Goal: Task Accomplishment & Management: Use online tool/utility

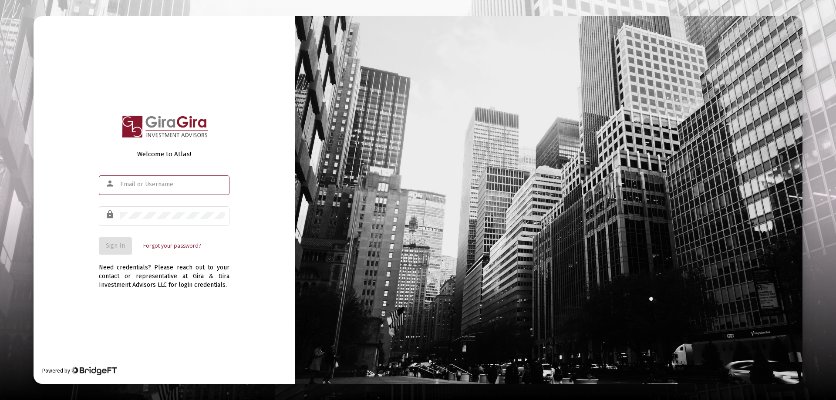
click at [138, 182] on input "text" at bounding box center [172, 184] width 104 height 7
type input "[PERSON_NAME][EMAIL_ADDRESS][DOMAIN_NAME]"
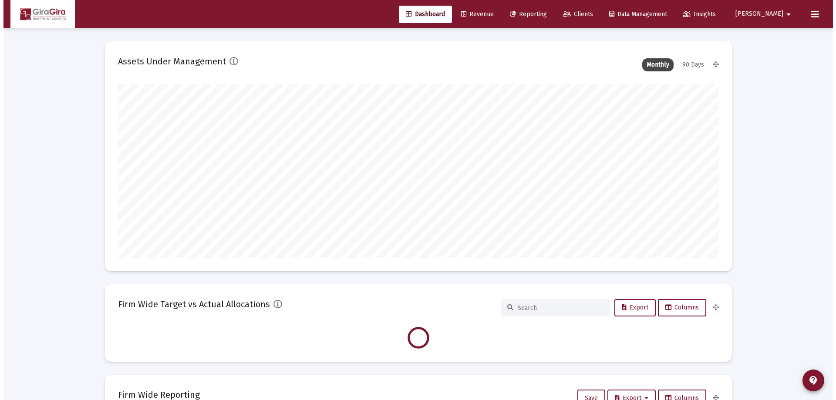
scroll to position [174, 601]
click at [543, 13] on span "Reporting" at bounding box center [524, 13] width 37 height 7
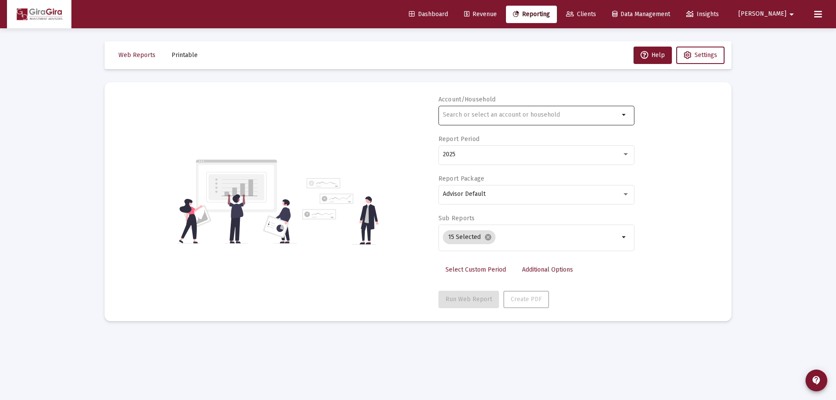
click at [459, 114] on input "text" at bounding box center [531, 114] width 176 height 7
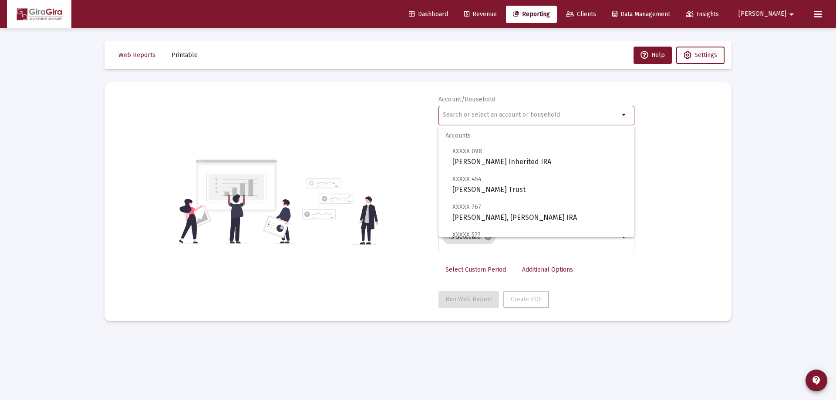
click at [448, 115] on input "text" at bounding box center [531, 114] width 176 height 7
click at [454, 114] on input "text" at bounding box center [531, 114] width 176 height 7
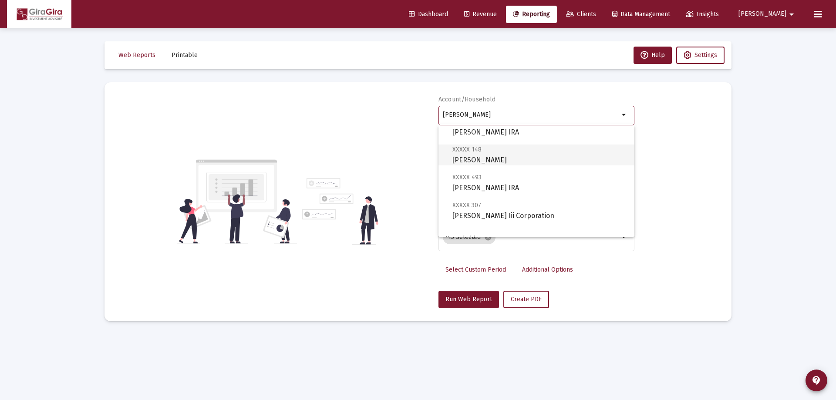
scroll to position [348, 0]
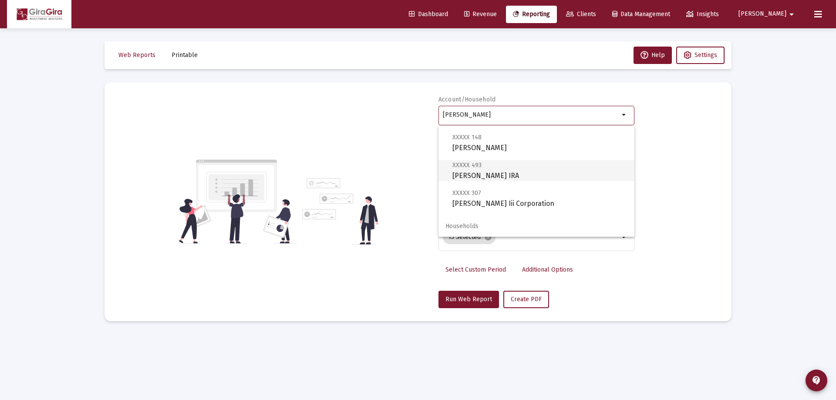
click at [470, 166] on span "XXXXX 493" at bounding box center [466, 164] width 29 height 7
type input "[PERSON_NAME] IRA"
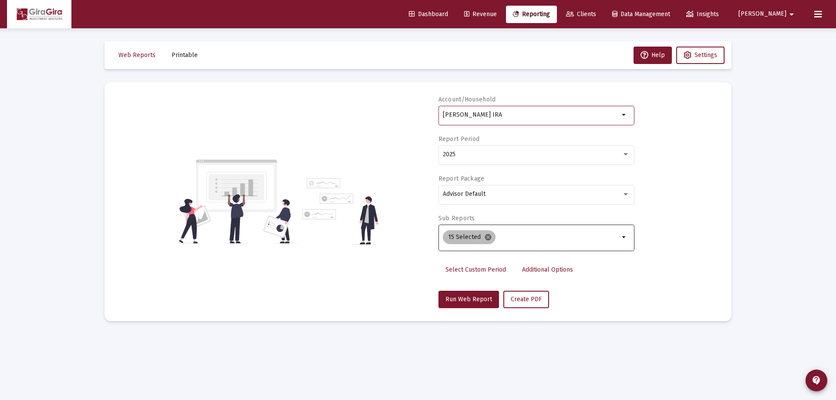
click at [487, 236] on mat-icon "cancel" at bounding box center [488, 237] width 8 height 8
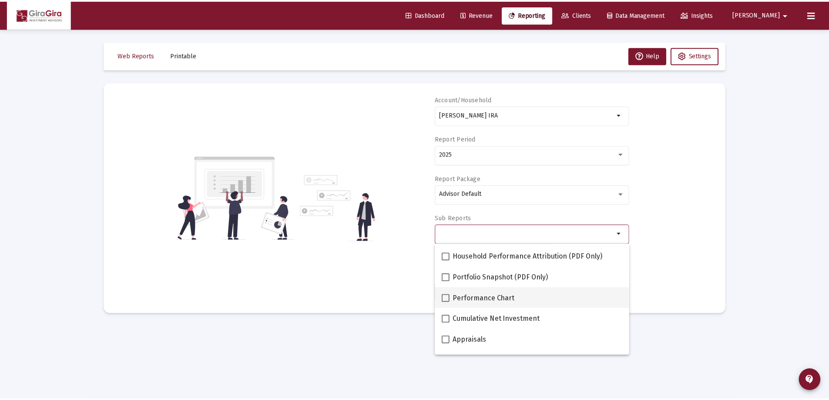
scroll to position [87, 0]
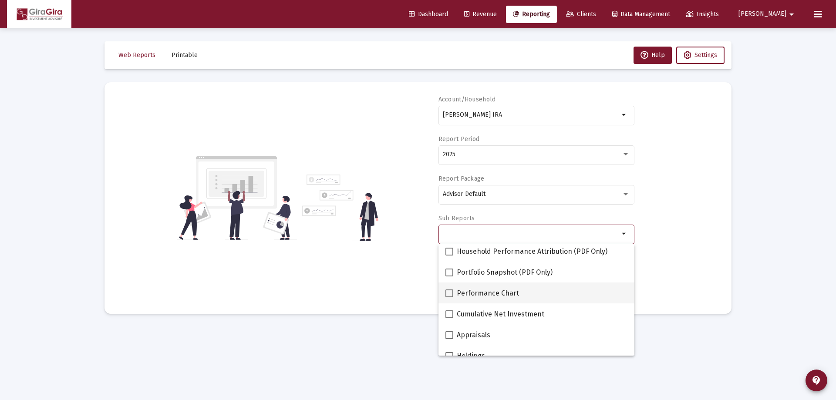
click at [450, 293] on span at bounding box center [449, 293] width 8 height 8
click at [449, 297] on input "Performance Chart" at bounding box center [449, 297] width 0 height 0
checkbox input "true"
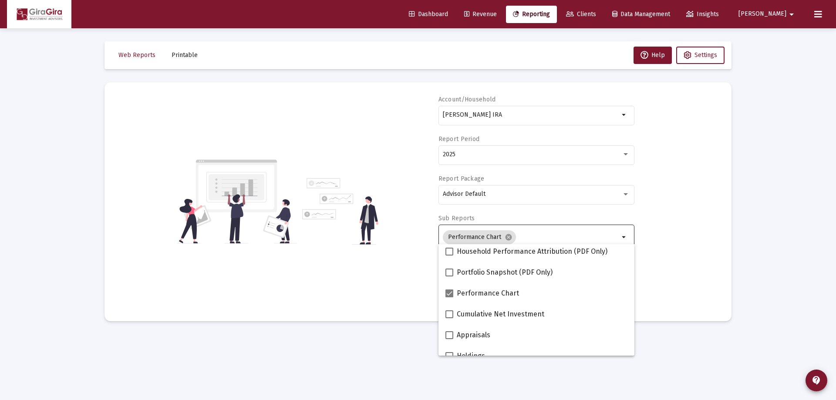
click at [669, 267] on div "Account/Household [PERSON_NAME] IRA arrow_drop_down Report Period 2025 Report P…" at bounding box center [418, 201] width 601 height 213
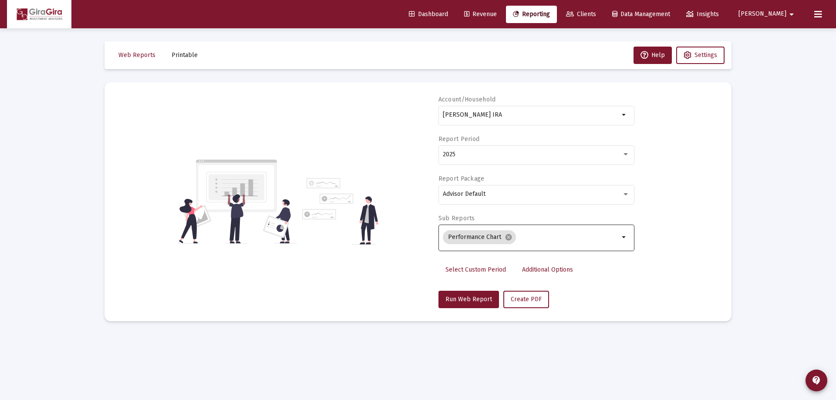
click at [541, 268] on span "Additional Options" at bounding box center [547, 269] width 51 height 7
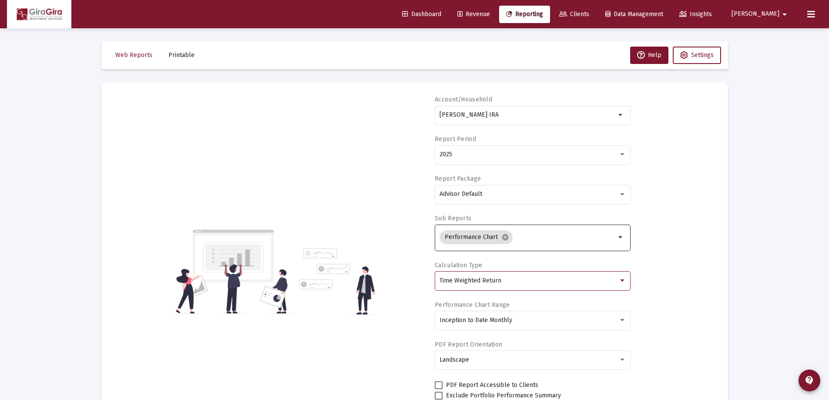
click at [476, 278] on span "Time Weighted Return" at bounding box center [471, 280] width 62 height 7
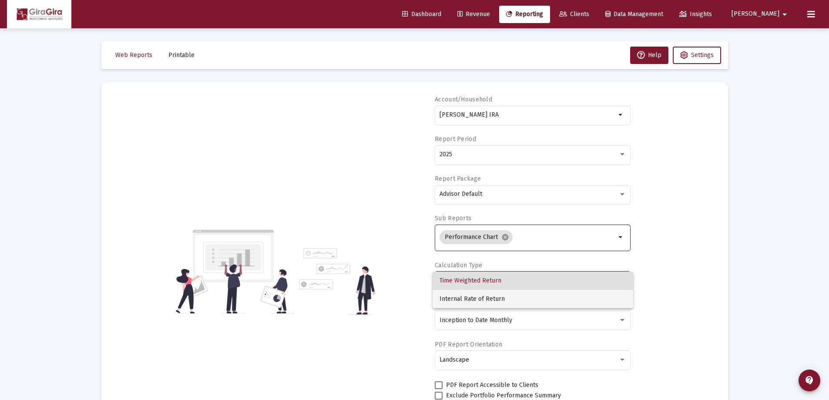
click at [473, 296] on span "Internal Rate of Return" at bounding box center [533, 299] width 187 height 18
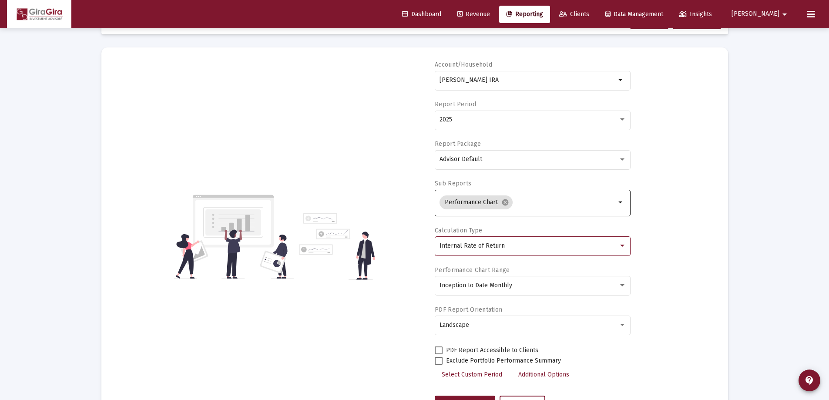
scroll to position [44, 0]
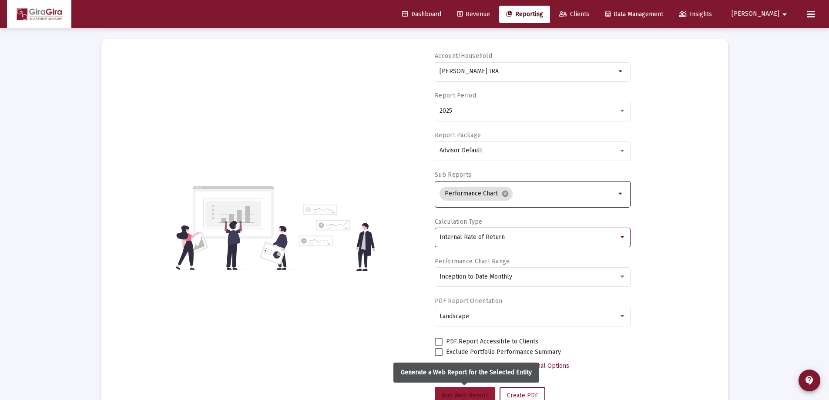
click at [478, 394] on span "Run Web Report" at bounding box center [465, 395] width 47 height 7
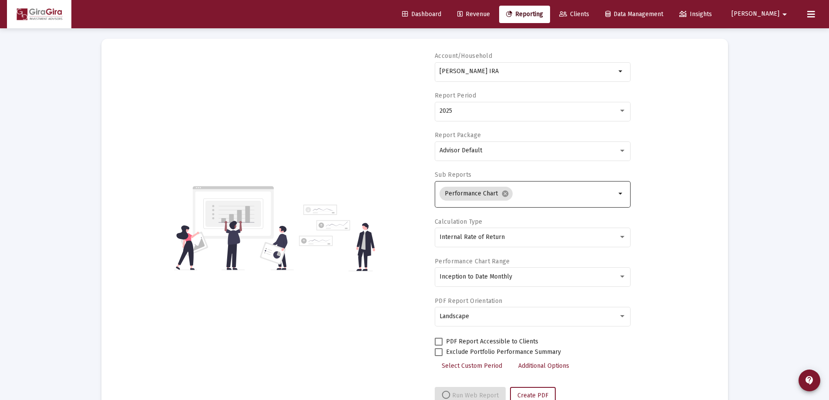
select select "View all"
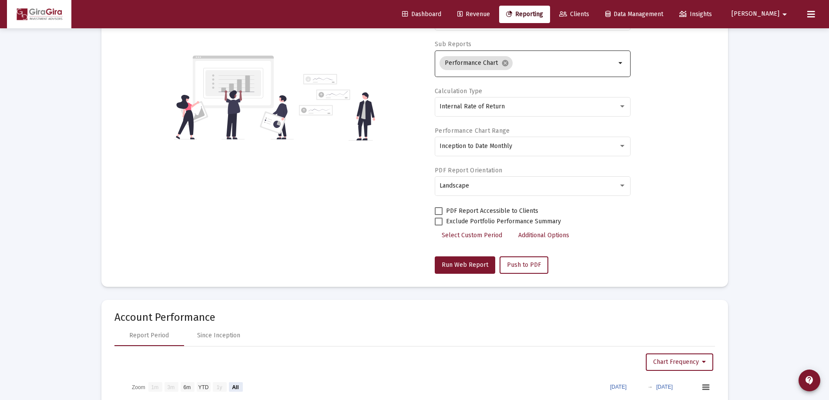
scroll to position [261, 0]
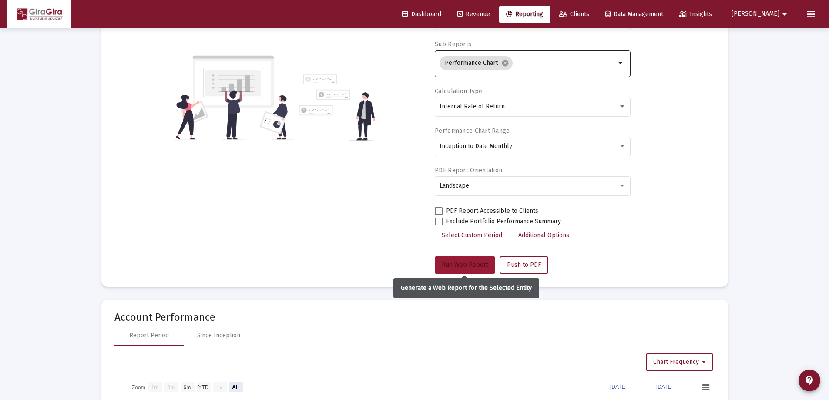
click at [472, 262] on span "Run Web Report" at bounding box center [465, 264] width 47 height 7
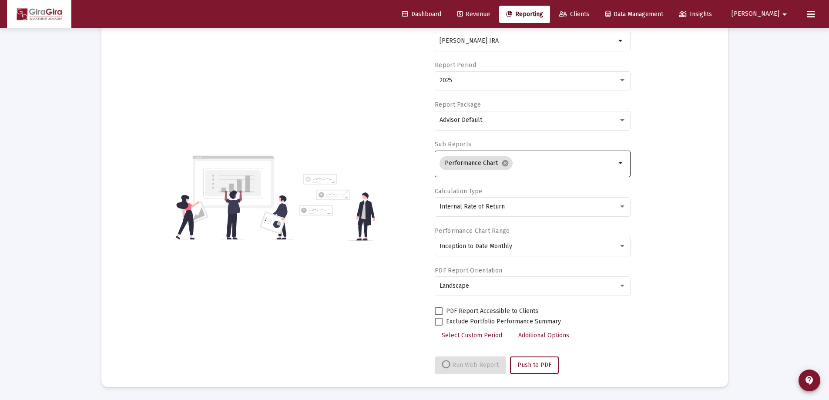
select select "View all"
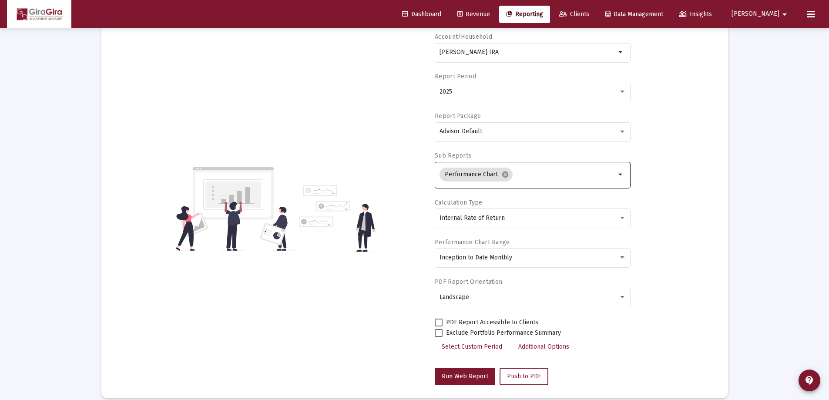
scroll to position [0, 0]
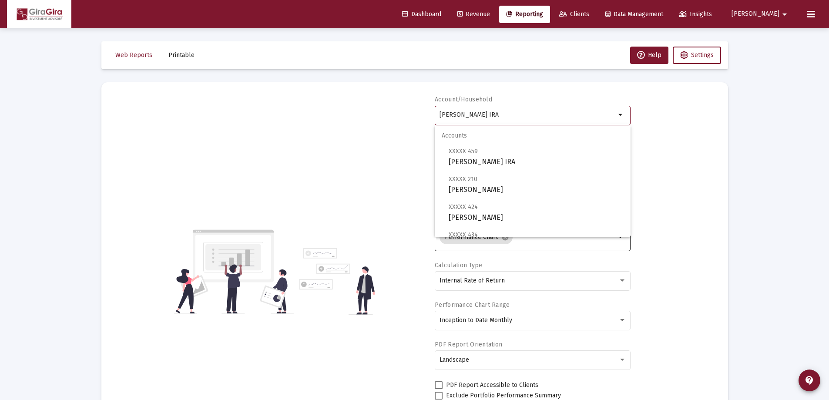
drag, startPoint x: 440, startPoint y: 114, endPoint x: 723, endPoint y: 124, distance: 283.1
click at [722, 124] on mat-card "Account/Household [PERSON_NAME] IRA arrow_drop_down Report Period 2025 Report P…" at bounding box center [414, 271] width 627 height 379
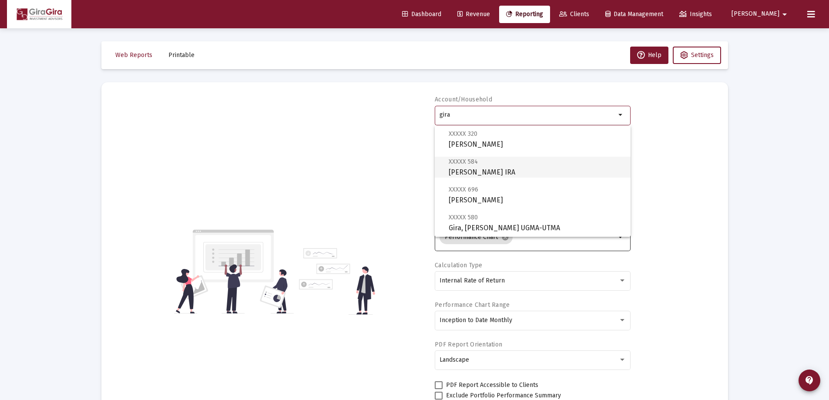
click at [460, 167] on span "XXXXX 584 [PERSON_NAME] Rollover IRA" at bounding box center [536, 166] width 175 height 21
type input "[PERSON_NAME] IRA"
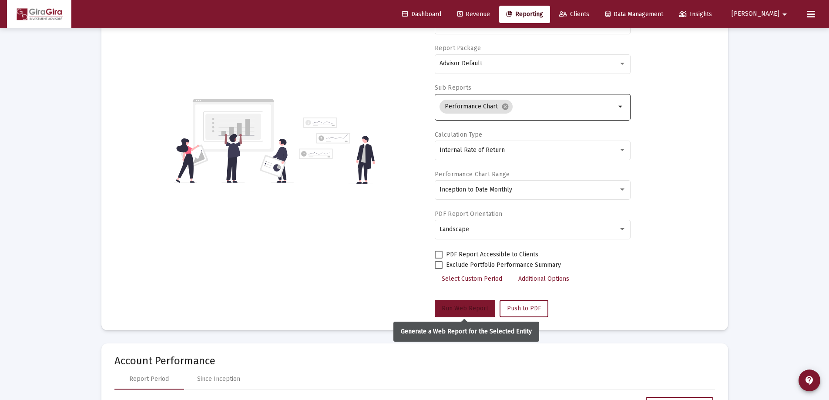
click at [459, 307] on span "Run Web Report" at bounding box center [465, 308] width 47 height 7
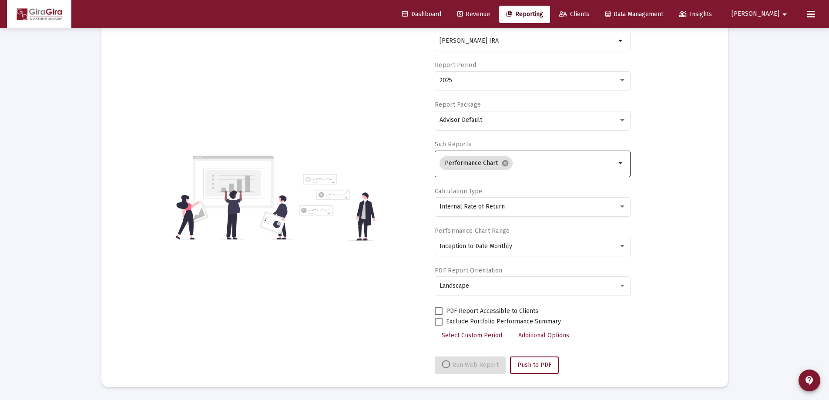
select select "View all"
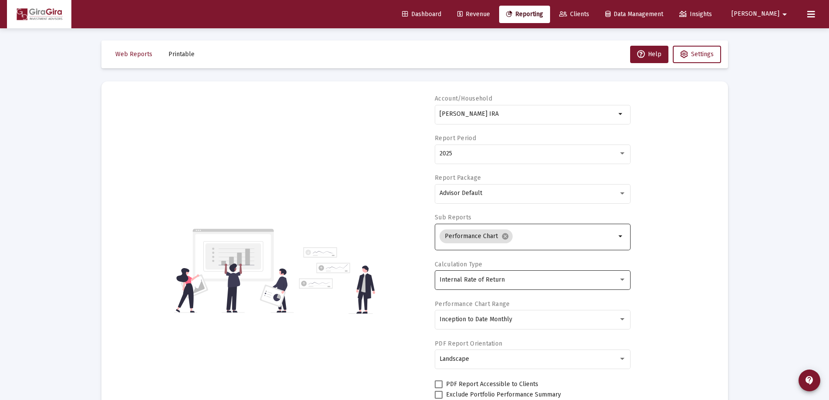
scroll to position [0, 0]
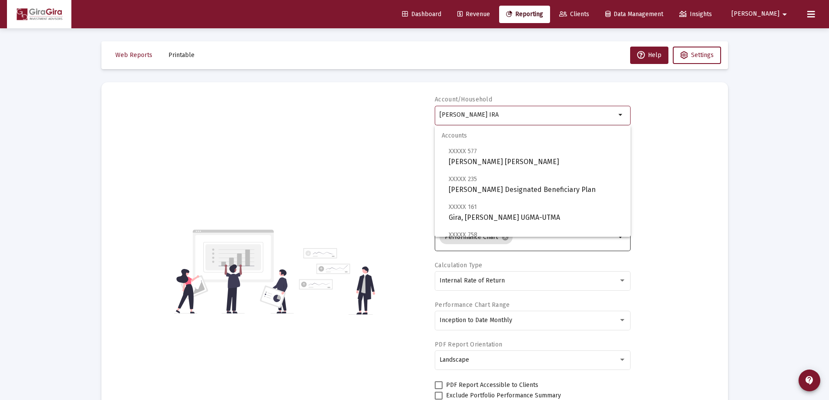
drag, startPoint x: 440, startPoint y: 113, endPoint x: 834, endPoint y: 124, distance: 394.9
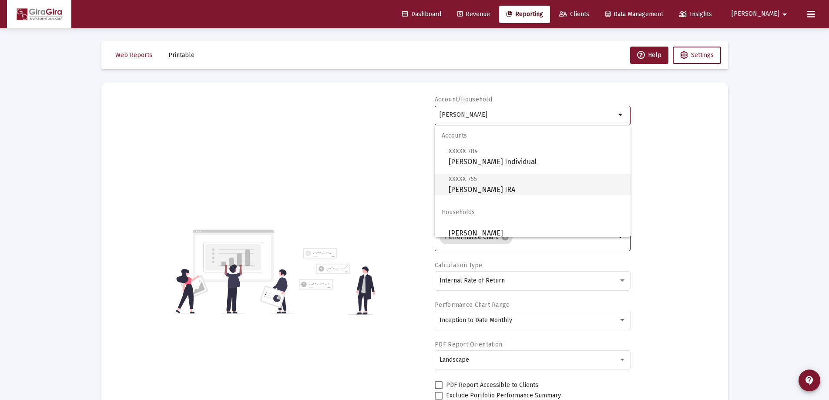
click at [453, 182] on span "XXXXX 755" at bounding box center [463, 178] width 28 height 7
type input "[PERSON_NAME] IRA"
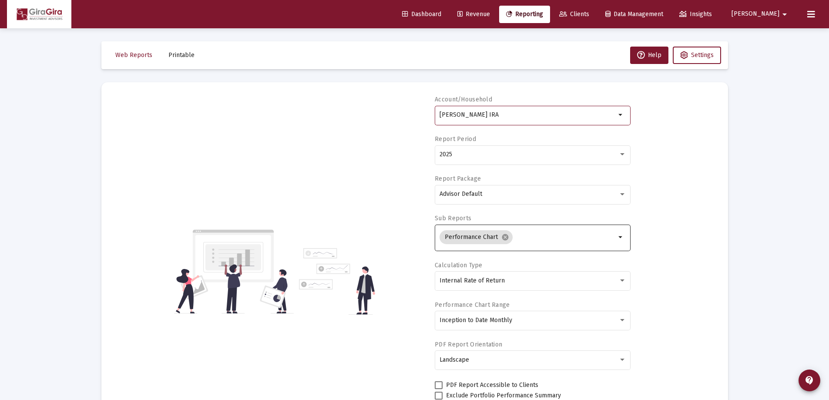
scroll to position [131, 0]
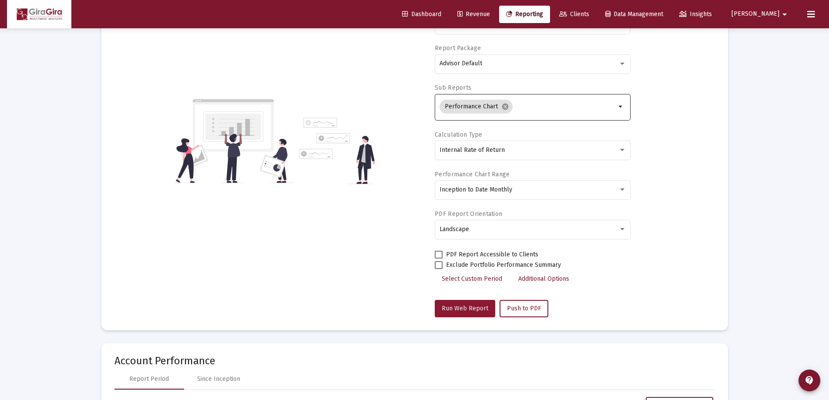
click at [471, 306] on span "Run Web Report" at bounding box center [465, 308] width 47 height 7
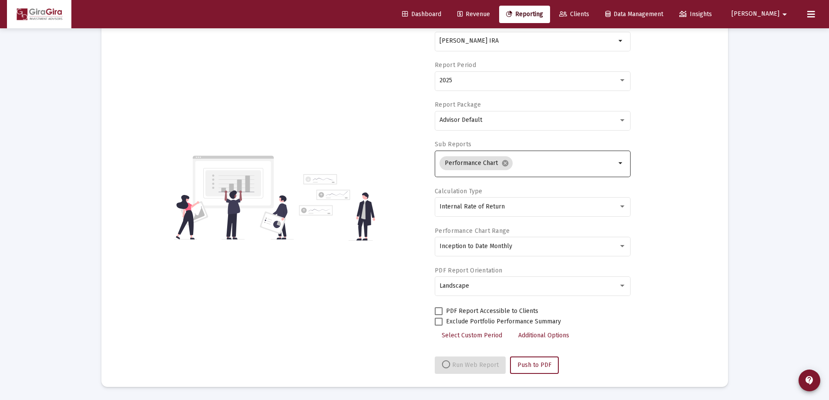
select select "View all"
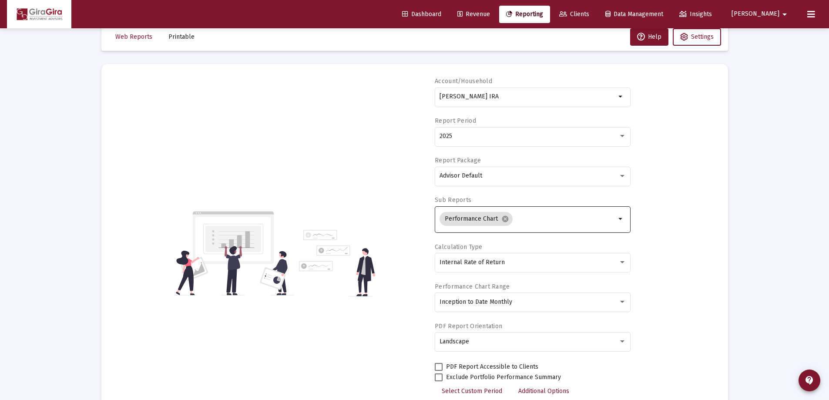
scroll to position [0, 0]
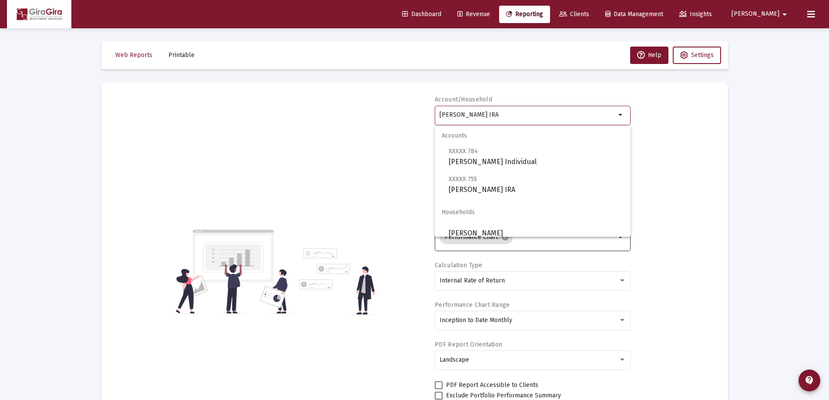
drag, startPoint x: 533, startPoint y: 111, endPoint x: 553, endPoint y: 118, distance: 20.6
click at [556, 114] on input "[PERSON_NAME] IRA" at bounding box center [528, 114] width 176 height 7
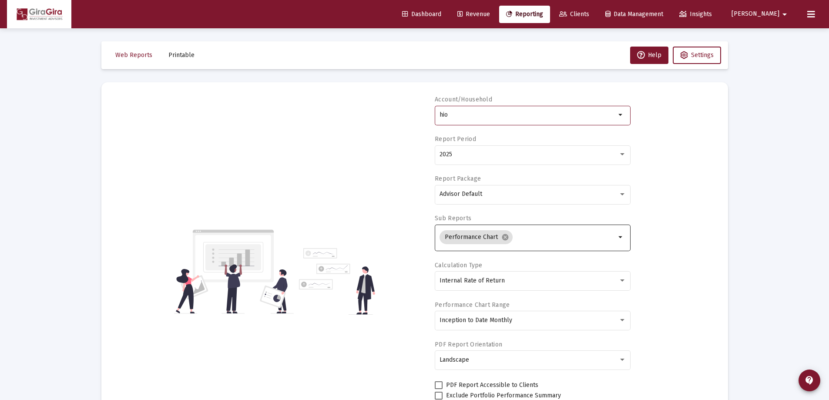
drag, startPoint x: 440, startPoint y: 112, endPoint x: 526, endPoint y: 95, distance: 87.4
click at [496, 108] on div "hio" at bounding box center [528, 114] width 176 height 21
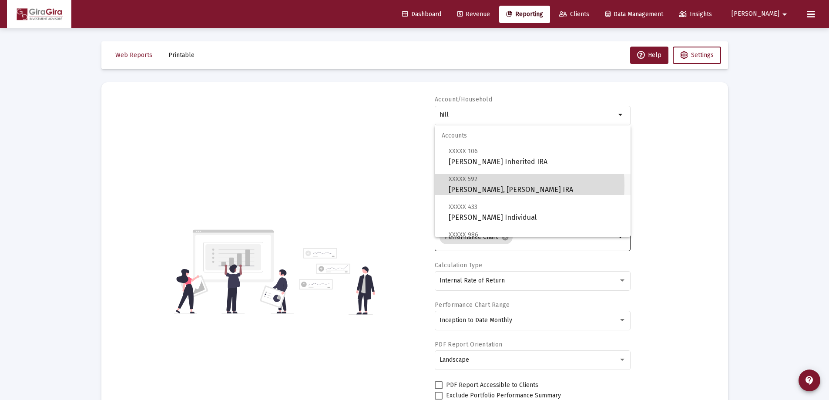
click at [464, 185] on span "XXXXX [STREET_ADDRESS][PERSON_NAME][PERSON_NAME] IRA" at bounding box center [536, 184] width 175 height 21
type input "[PERSON_NAME], [PERSON_NAME] IRA"
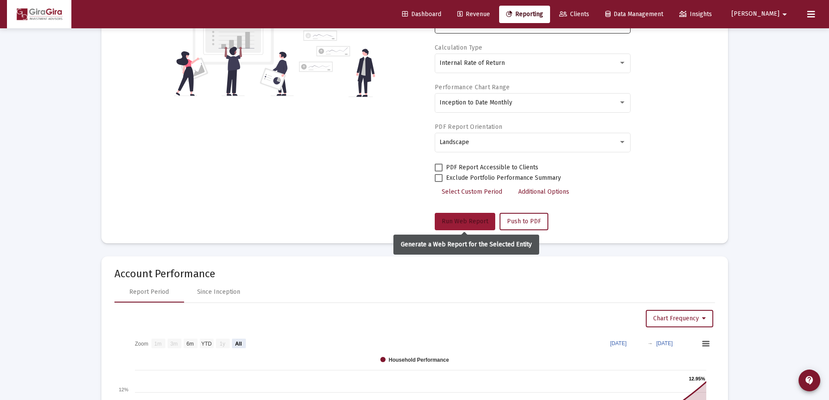
click at [466, 220] on span "Run Web Report" at bounding box center [465, 221] width 47 height 7
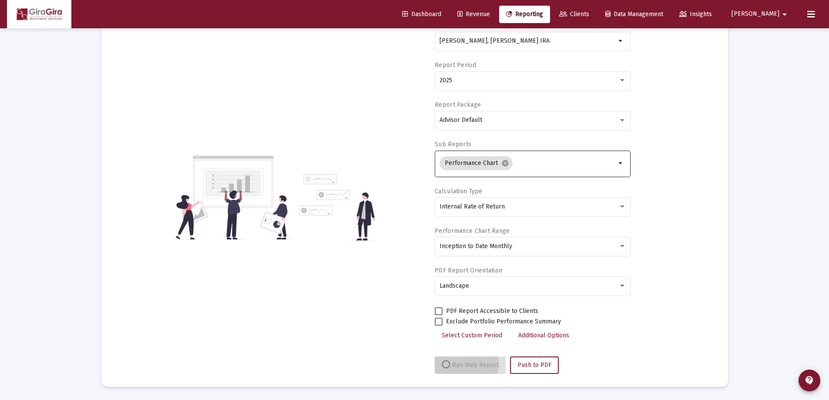
scroll to position [74, 0]
select select "View all"
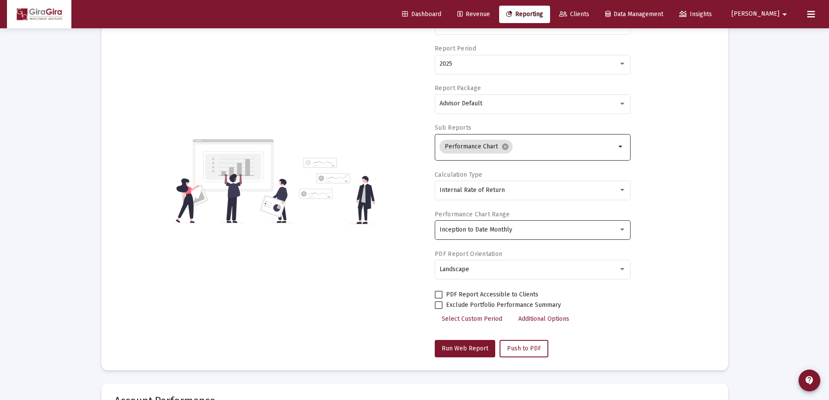
scroll to position [0, 0]
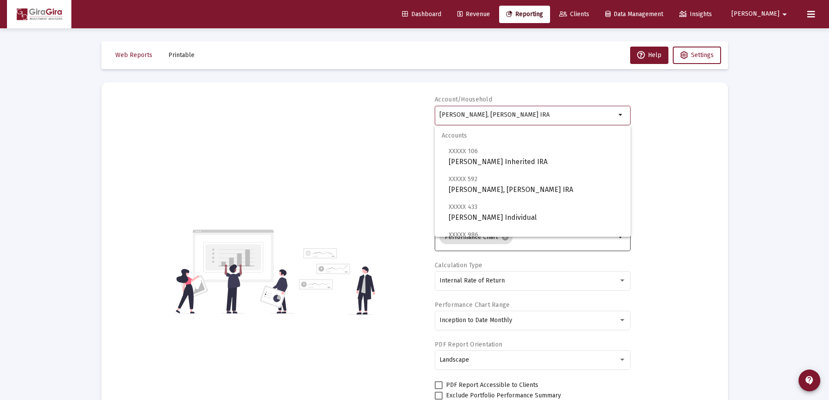
drag, startPoint x: 440, startPoint y: 112, endPoint x: 657, endPoint y: 117, distance: 216.8
click at [657, 117] on div "Account/Household Hill, [PERSON_NAME] IRA arrow_drop_down Report Period 2025 Re…" at bounding box center [414, 271] width 601 height 353
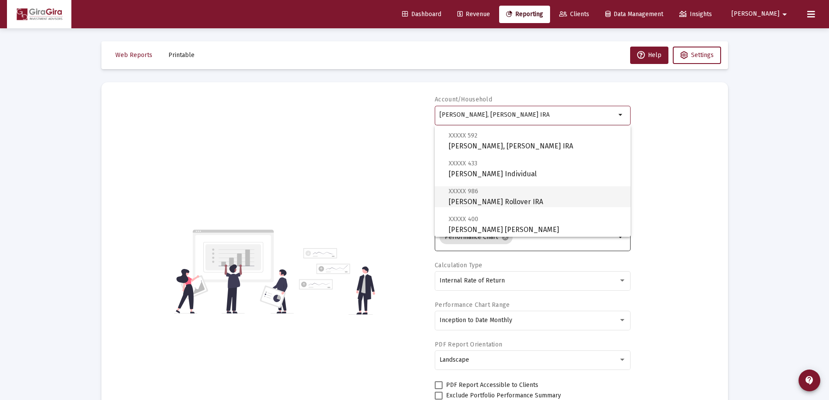
scroll to position [87, 0]
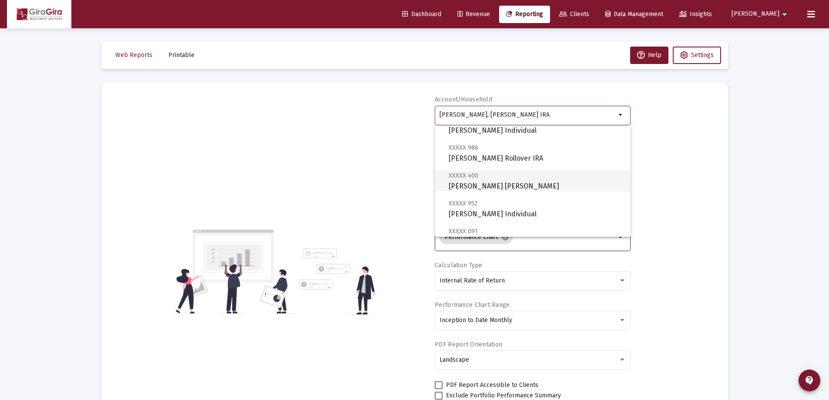
click at [467, 179] on span "XXXXX 400" at bounding box center [464, 175] width 30 height 7
type input "[PERSON_NAME] [PERSON_NAME]"
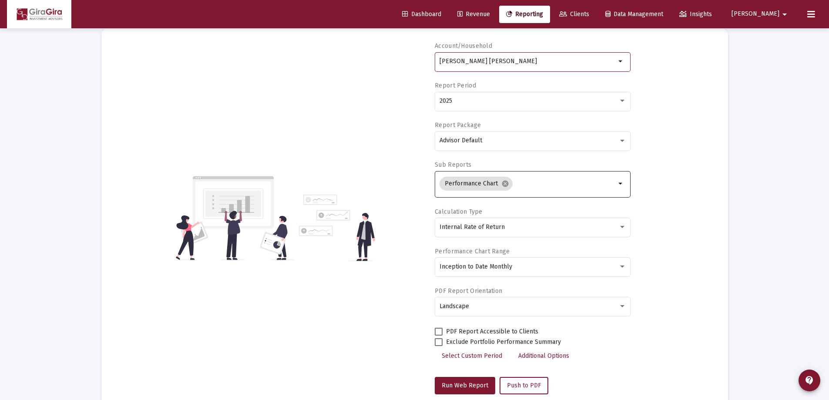
scroll to position [174, 0]
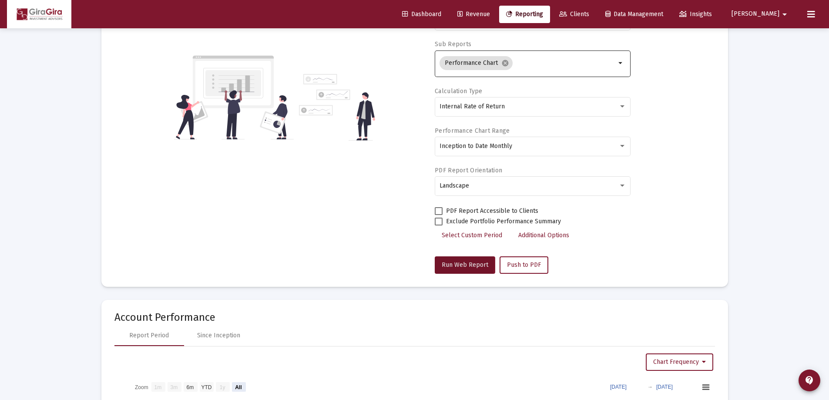
drag, startPoint x: 455, startPoint y: 264, endPoint x: 461, endPoint y: 265, distance: 5.7
click at [456, 266] on span "Run Web Report" at bounding box center [465, 264] width 47 height 7
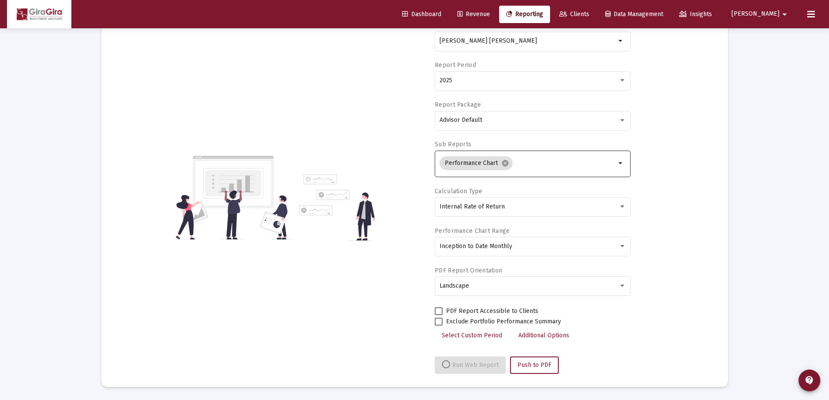
select select "View all"
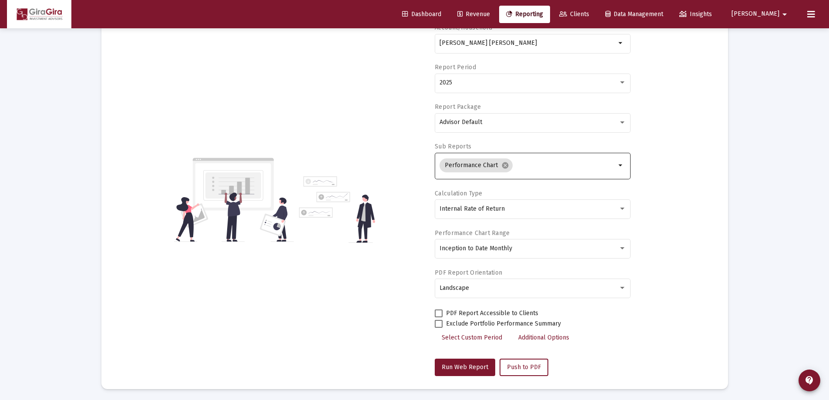
scroll to position [0, 0]
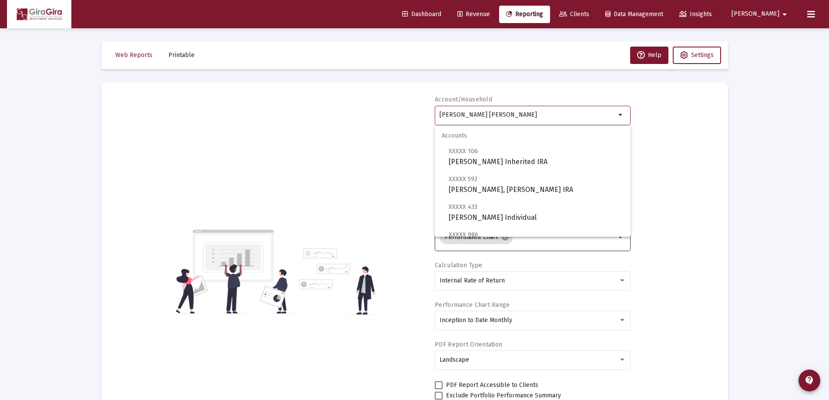
drag, startPoint x: 440, startPoint y: 113, endPoint x: 899, endPoint y: 89, distance: 459.4
click at [829, 89] on html "Dashboard Revenue Reporting Clients Data Management Insights [PERSON_NAME] Inte…" at bounding box center [414, 200] width 829 height 400
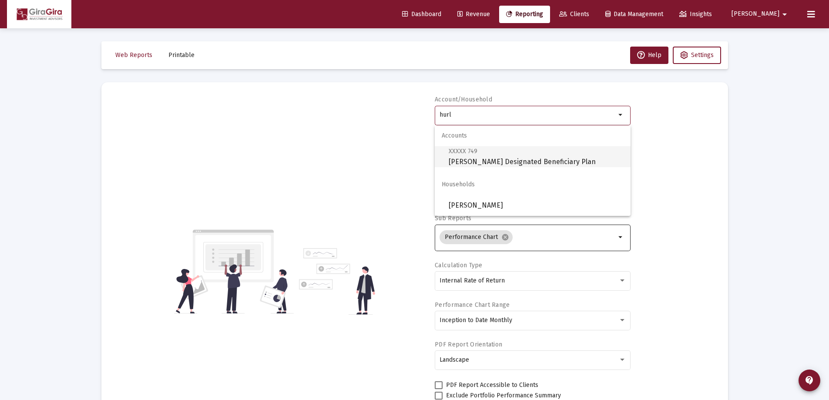
click at [457, 159] on span "XXXXX 749 [PERSON_NAME] Designated Beneficiary Plan" at bounding box center [536, 156] width 175 height 21
type input "[PERSON_NAME] Designated Beneficiary Plan"
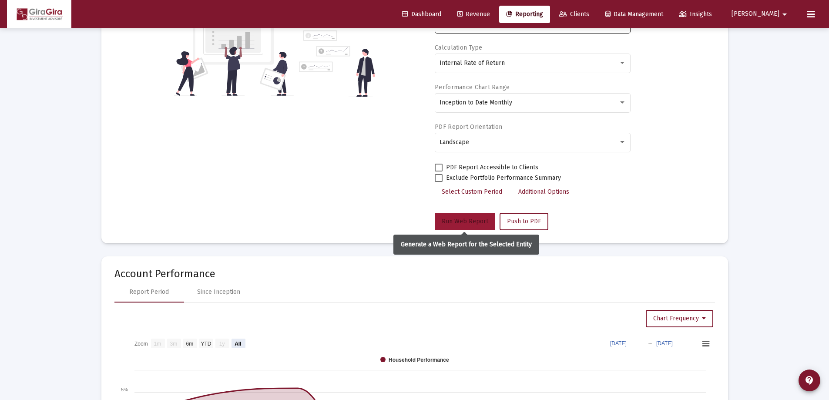
click at [468, 221] on span "Run Web Report" at bounding box center [465, 221] width 47 height 7
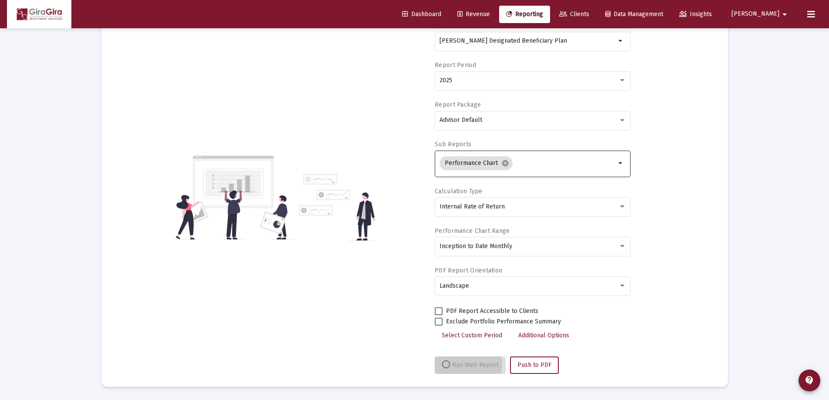
scroll to position [74, 0]
select select "View all"
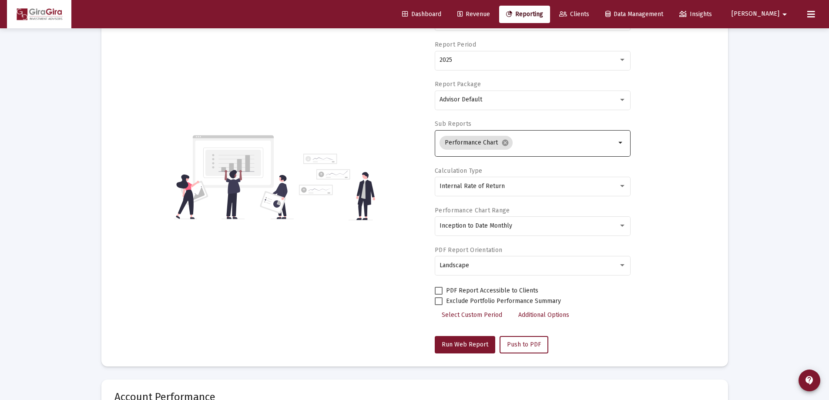
scroll to position [0, 0]
